Goal: Task Accomplishment & Management: Use online tool/utility

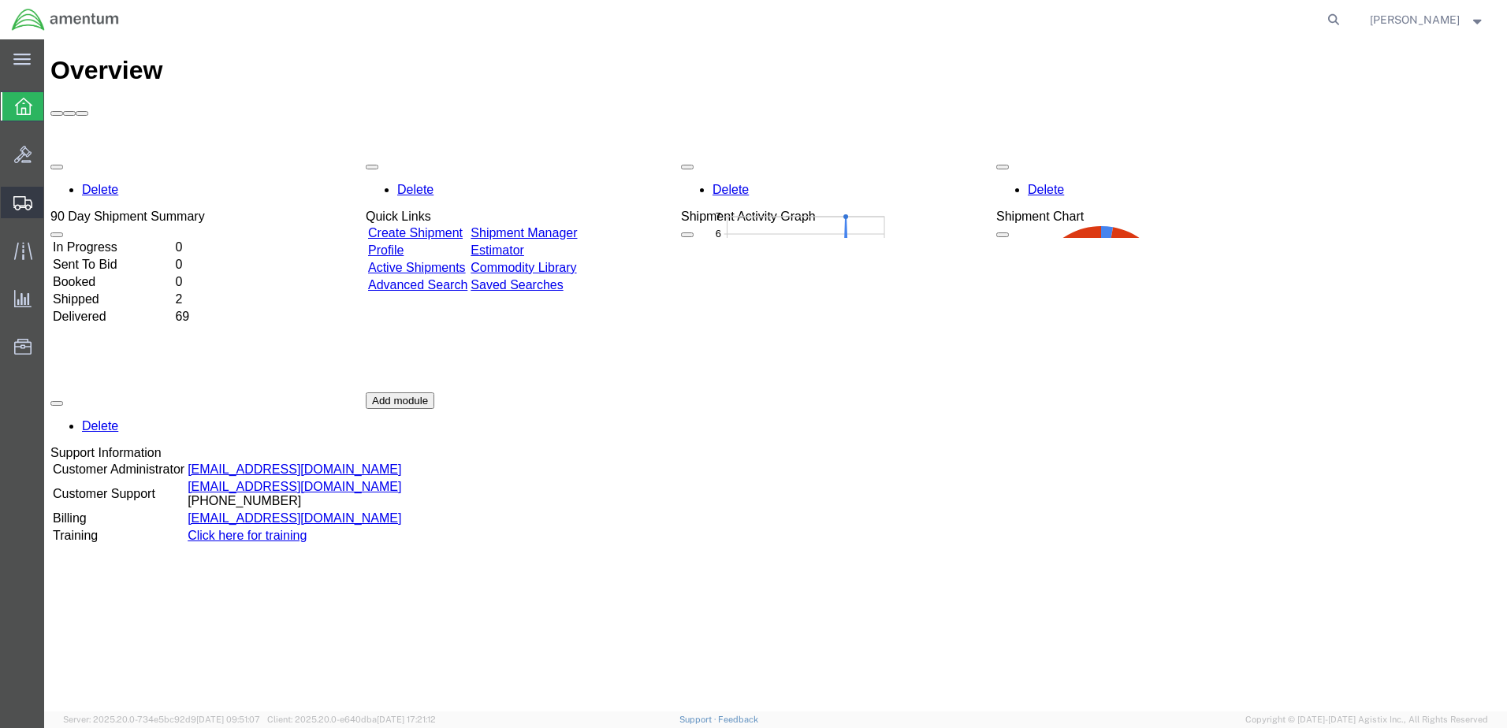
click at [26, 199] on icon at bounding box center [22, 203] width 19 height 14
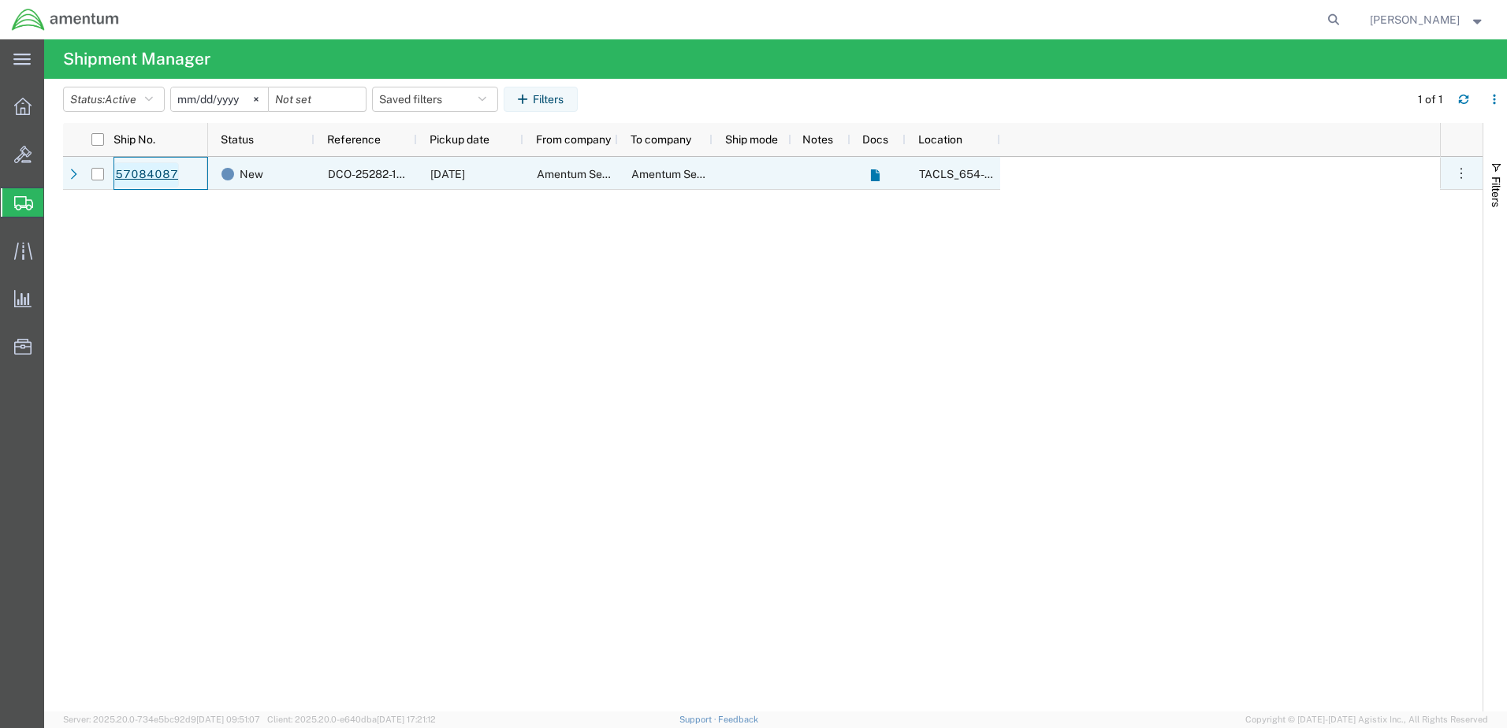
click at [166, 173] on link "57084087" at bounding box center [146, 174] width 65 height 25
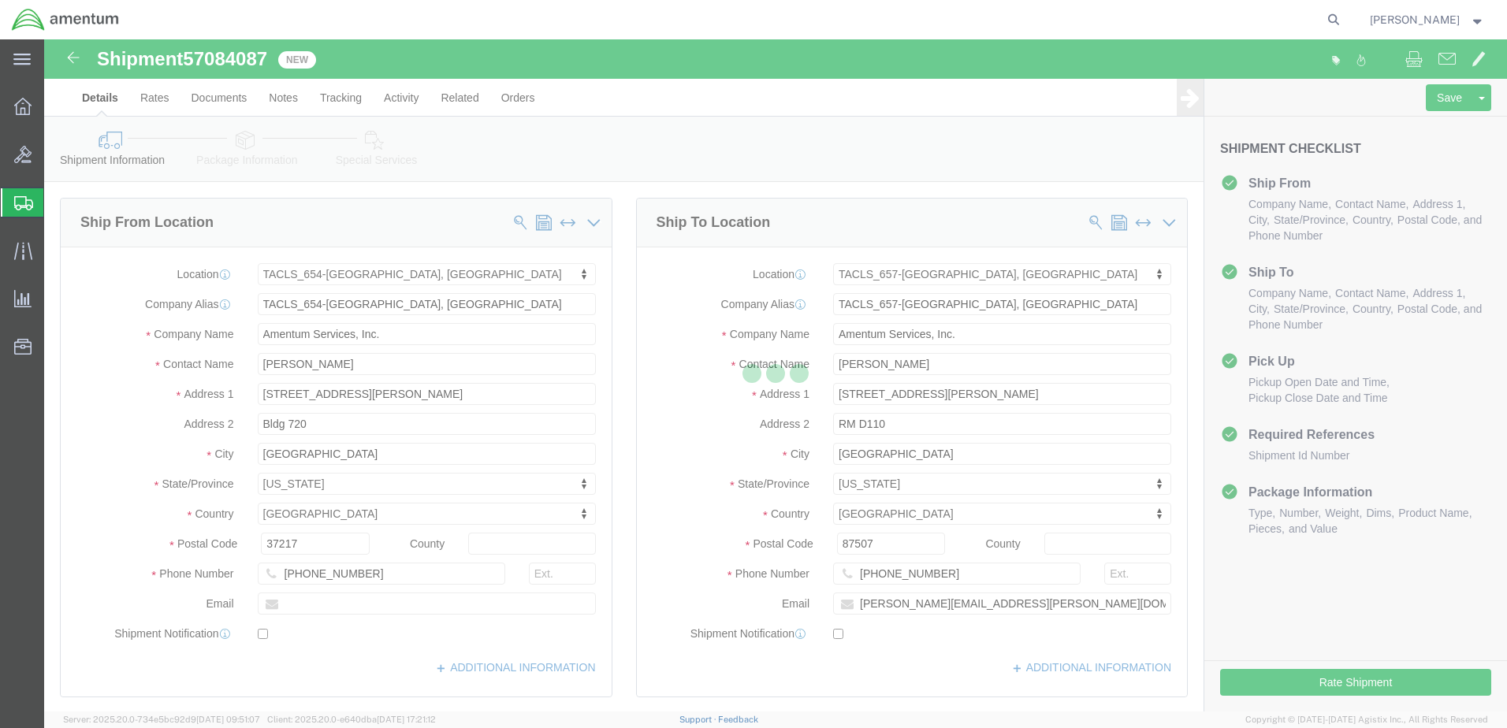
select select "42726"
select select "42728"
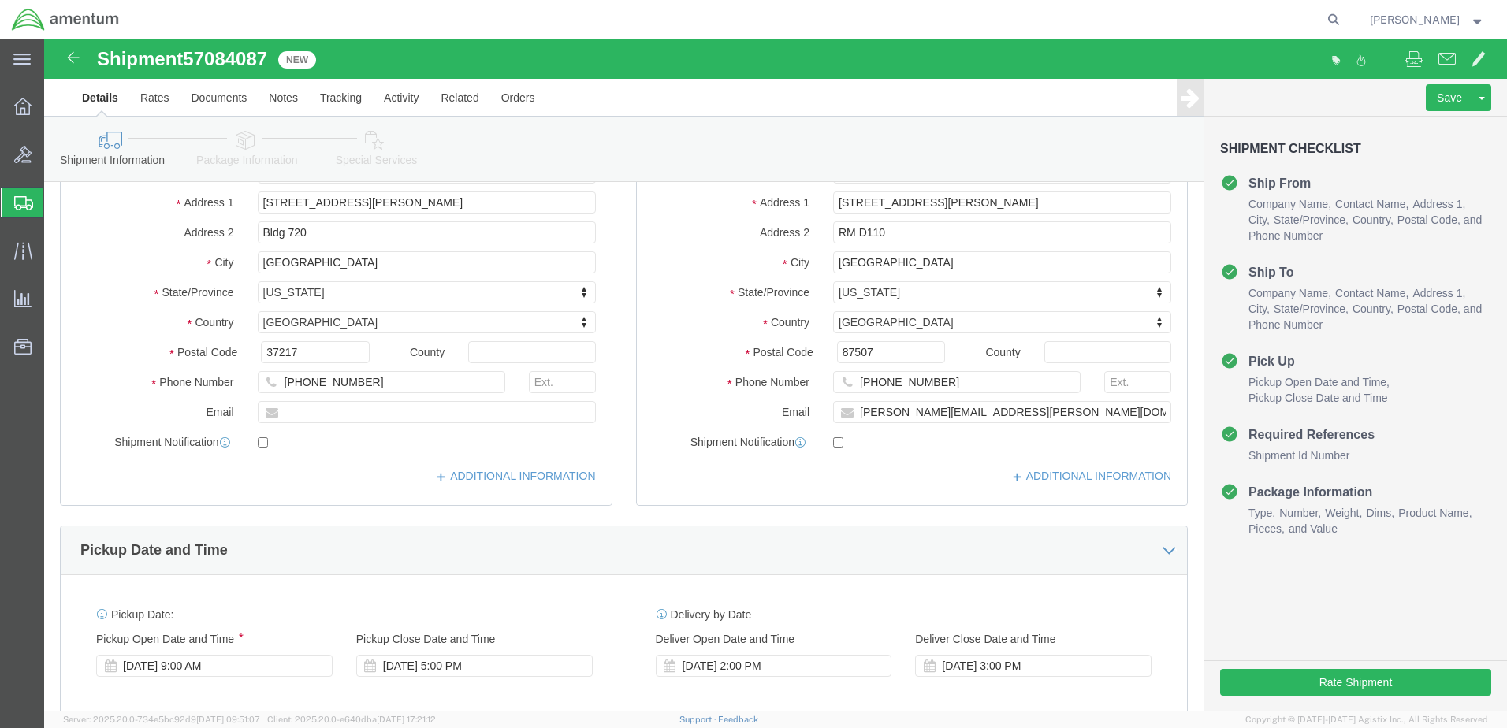
scroll to position [237, 0]
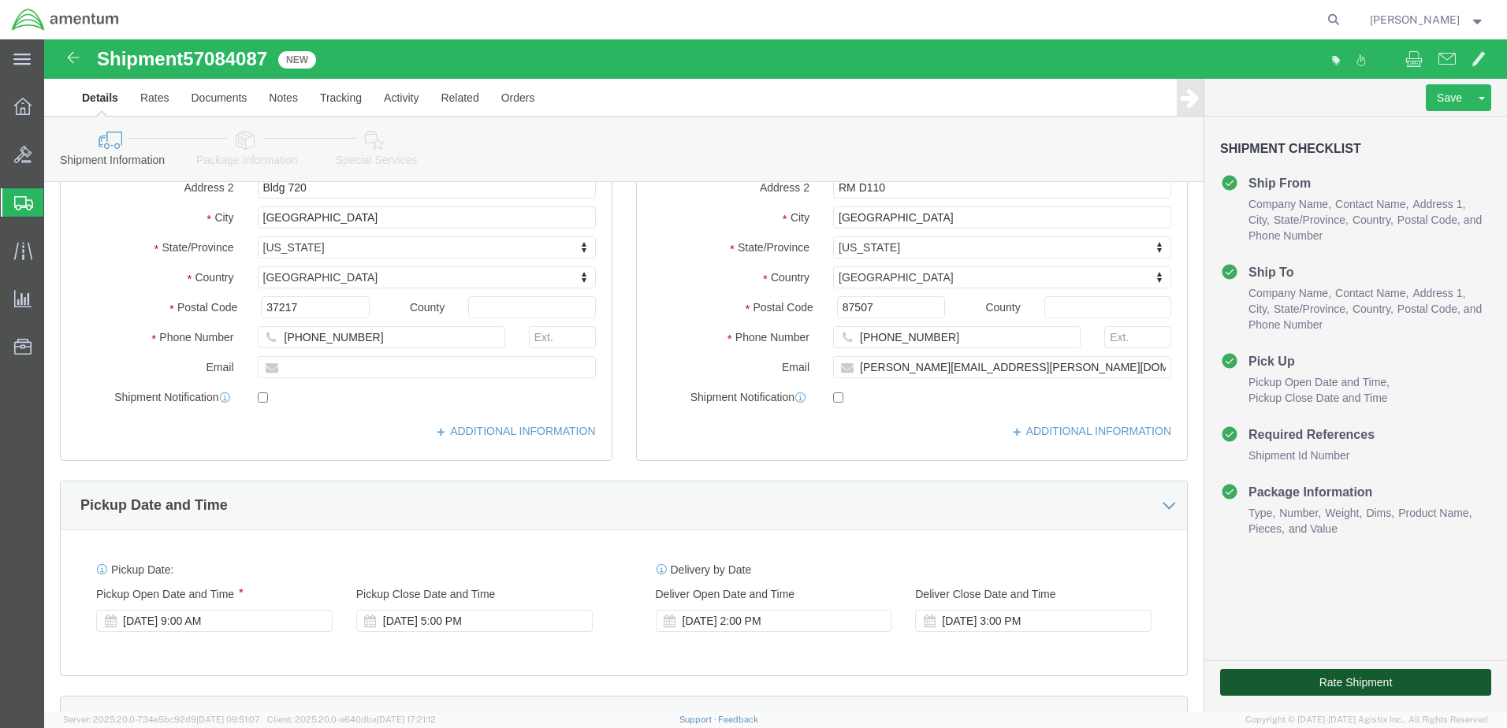
click button "Rate Shipment"
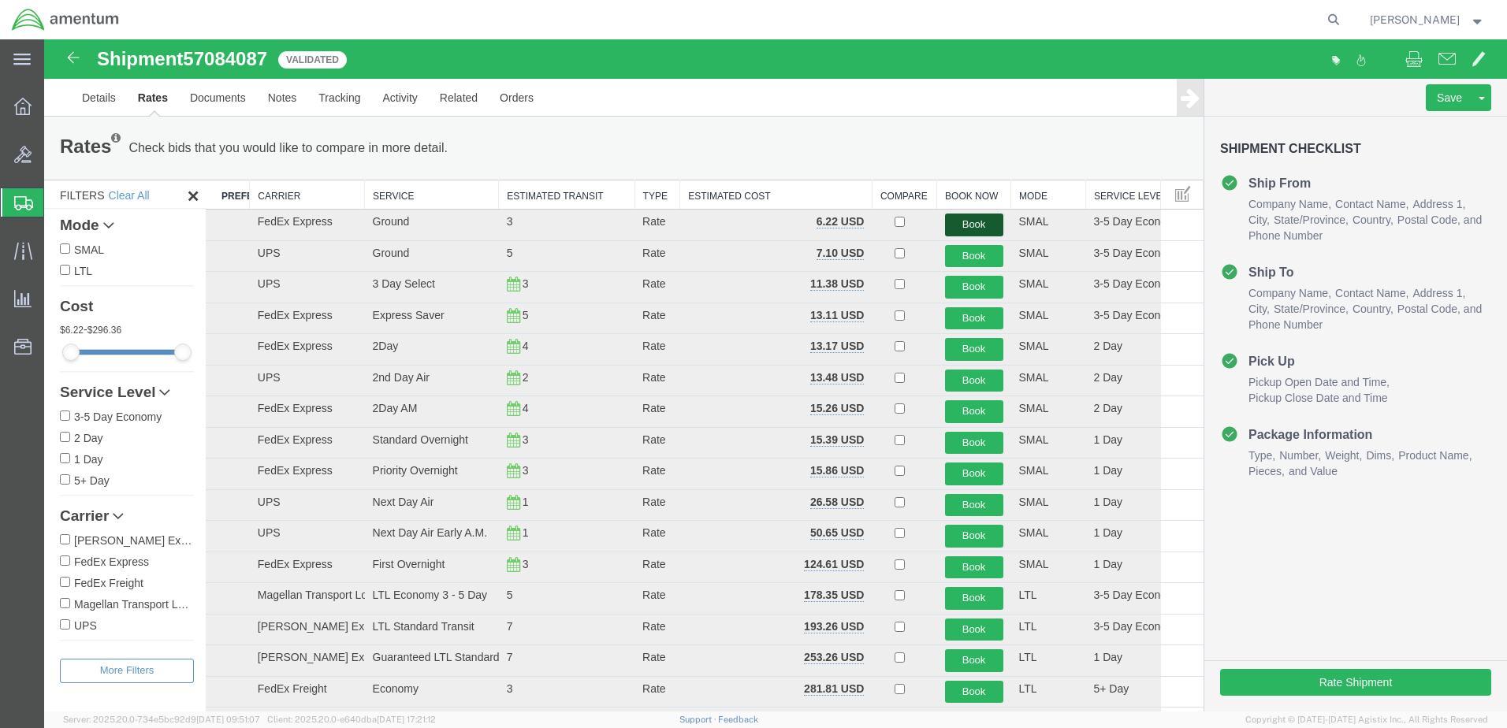
click at [959, 220] on button "Book" at bounding box center [974, 225] width 58 height 23
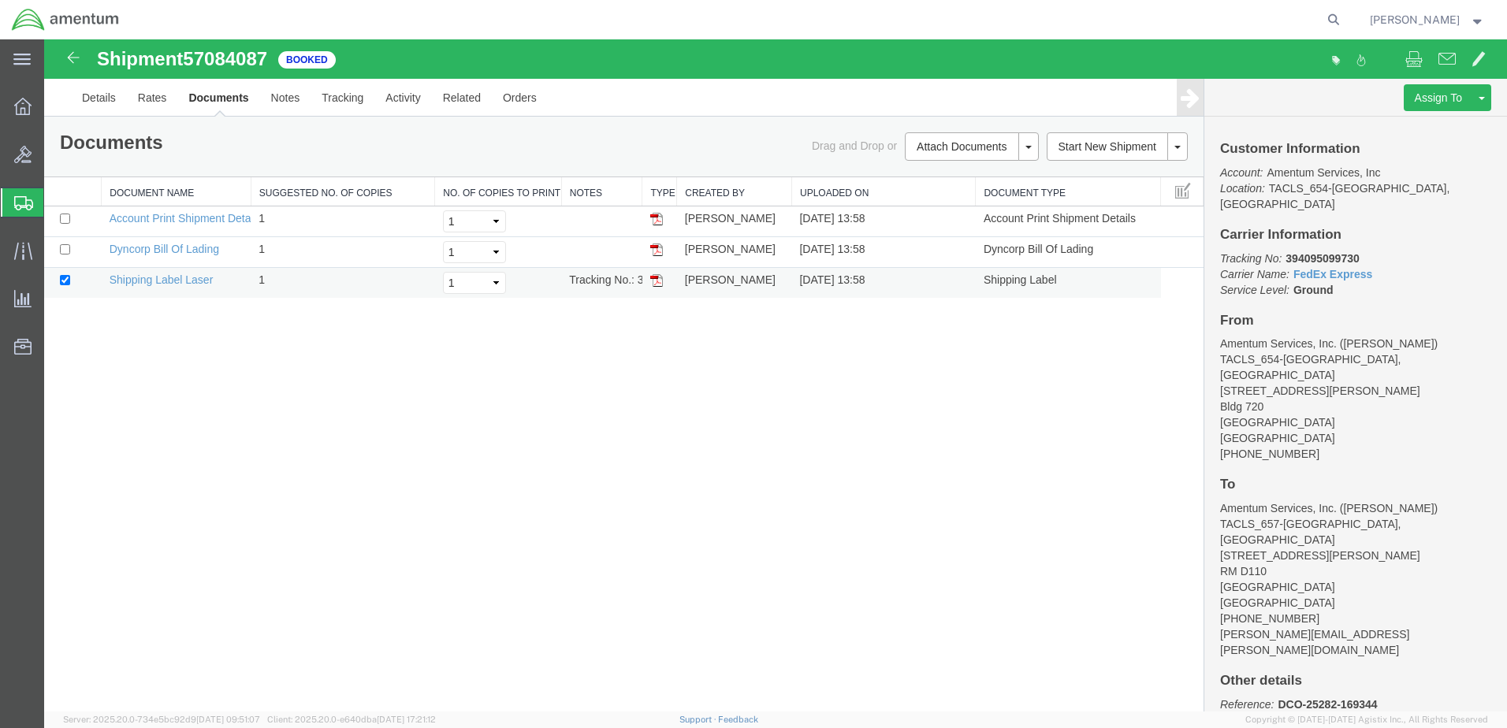
click at [658, 280] on img at bounding box center [656, 280] width 13 height 13
click at [109, 99] on link "Details" at bounding box center [99, 98] width 56 height 38
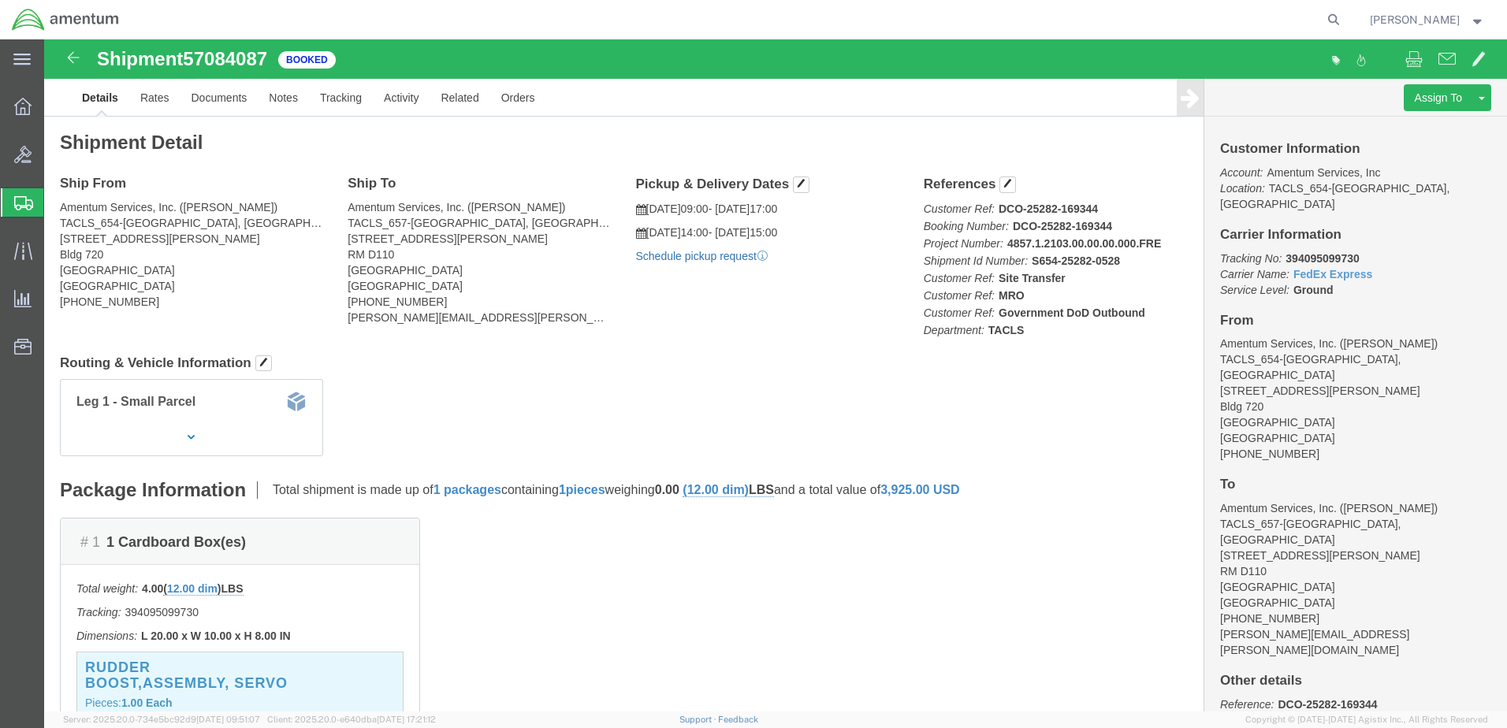
click link "Schedule pickup request"
click div "Leg 1 - Small Parcel"
